Goal: Find specific page/section: Find specific page/section

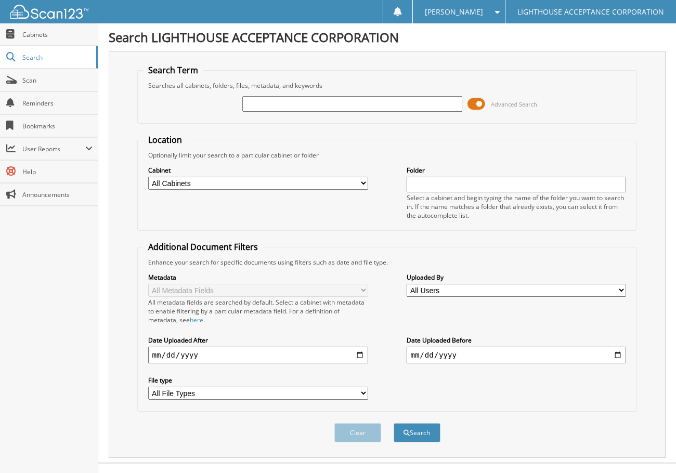
click at [399, 105] on input "text" at bounding box center [352, 104] width 220 height 16
type input "9542"
click at [393, 423] on button "Search" at bounding box center [416, 432] width 47 height 19
click at [470, 104] on span at bounding box center [476, 104] width 18 height 16
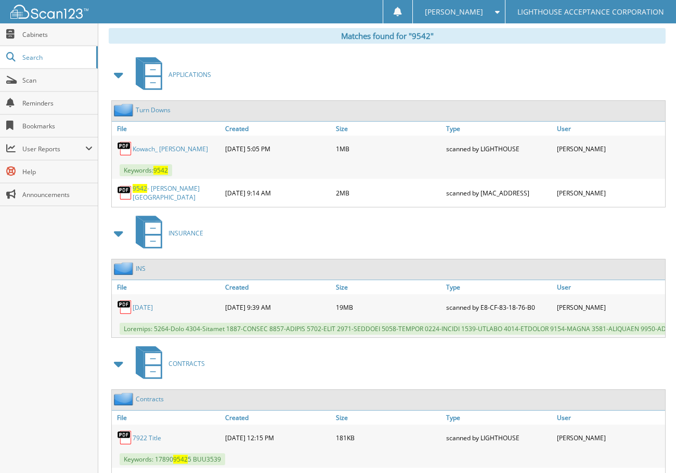
scroll to position [242, 0]
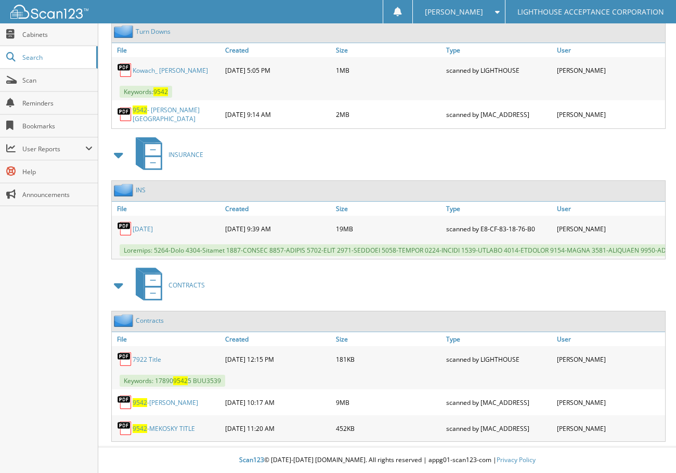
click at [163, 399] on link "9542 -MEKOSKY" at bounding box center [165, 402] width 65 height 9
